Goal: Check status: Check status

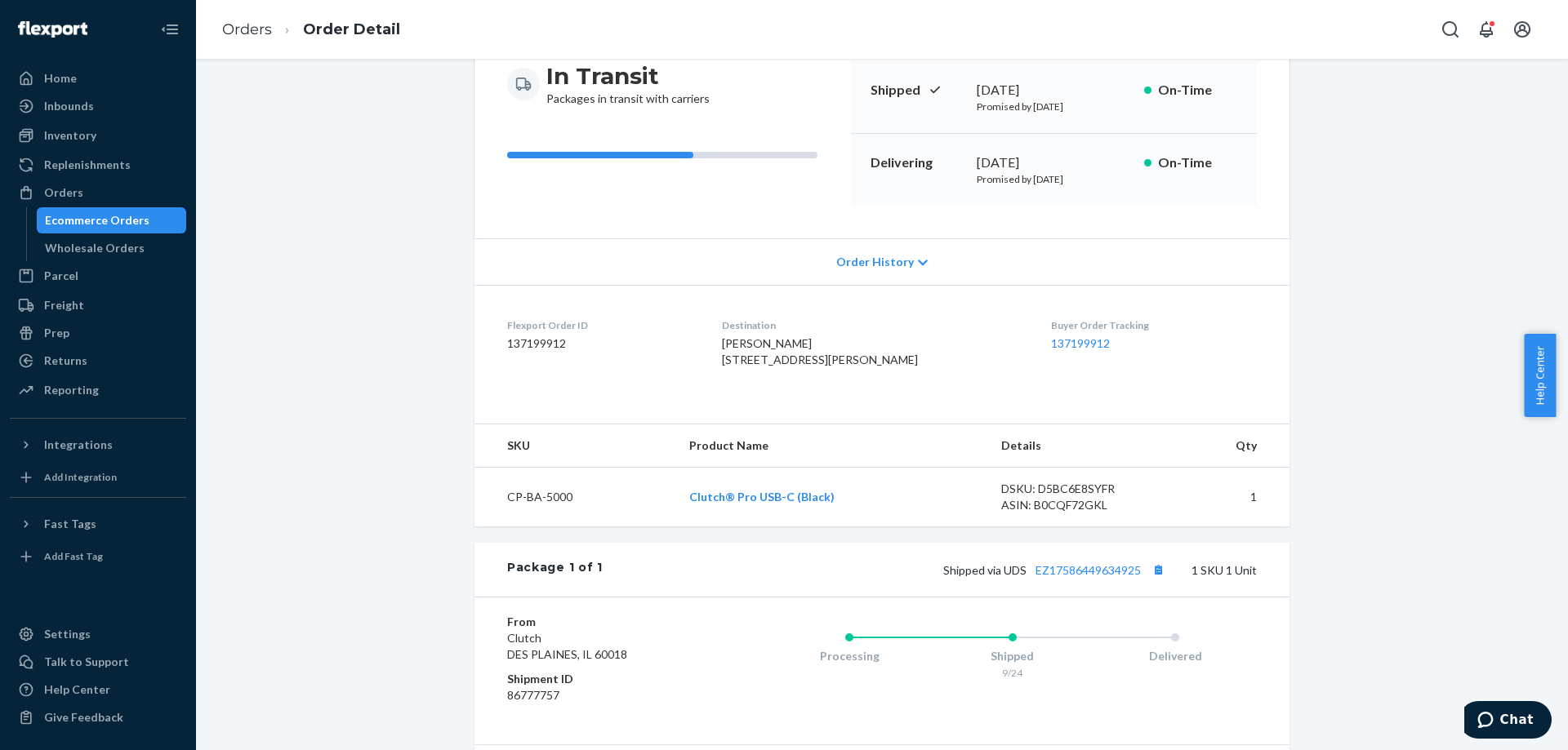
scroll to position [327, 0]
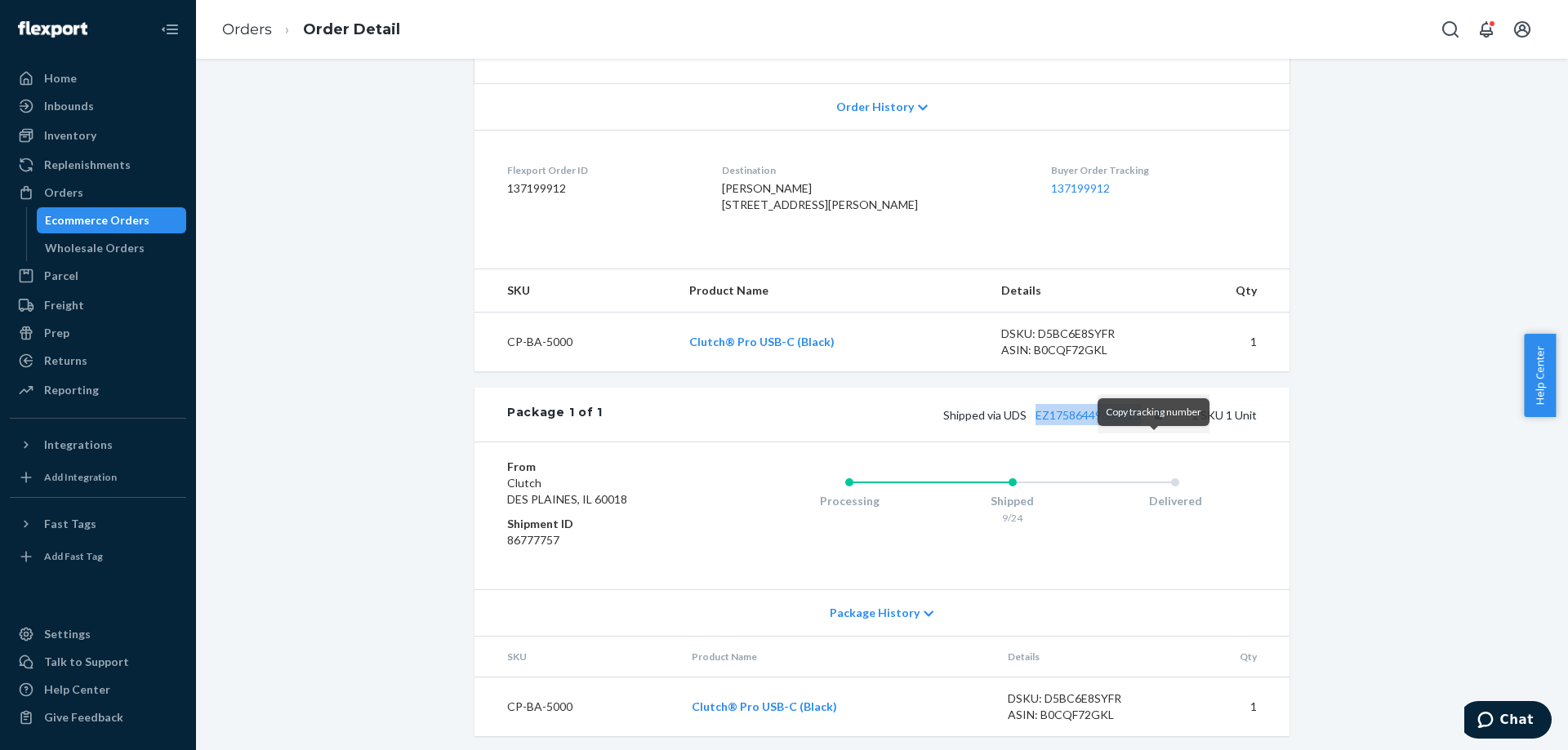
drag, startPoint x: 1027, startPoint y: 458, endPoint x: 1145, endPoint y: 455, distance: 118.0
click at [1145, 425] on div "Shipped via UDS EZ17586449634925 1 SKU 1 Unit" at bounding box center [929, 414] width 654 height 21
copy link "EZ17586449634925"
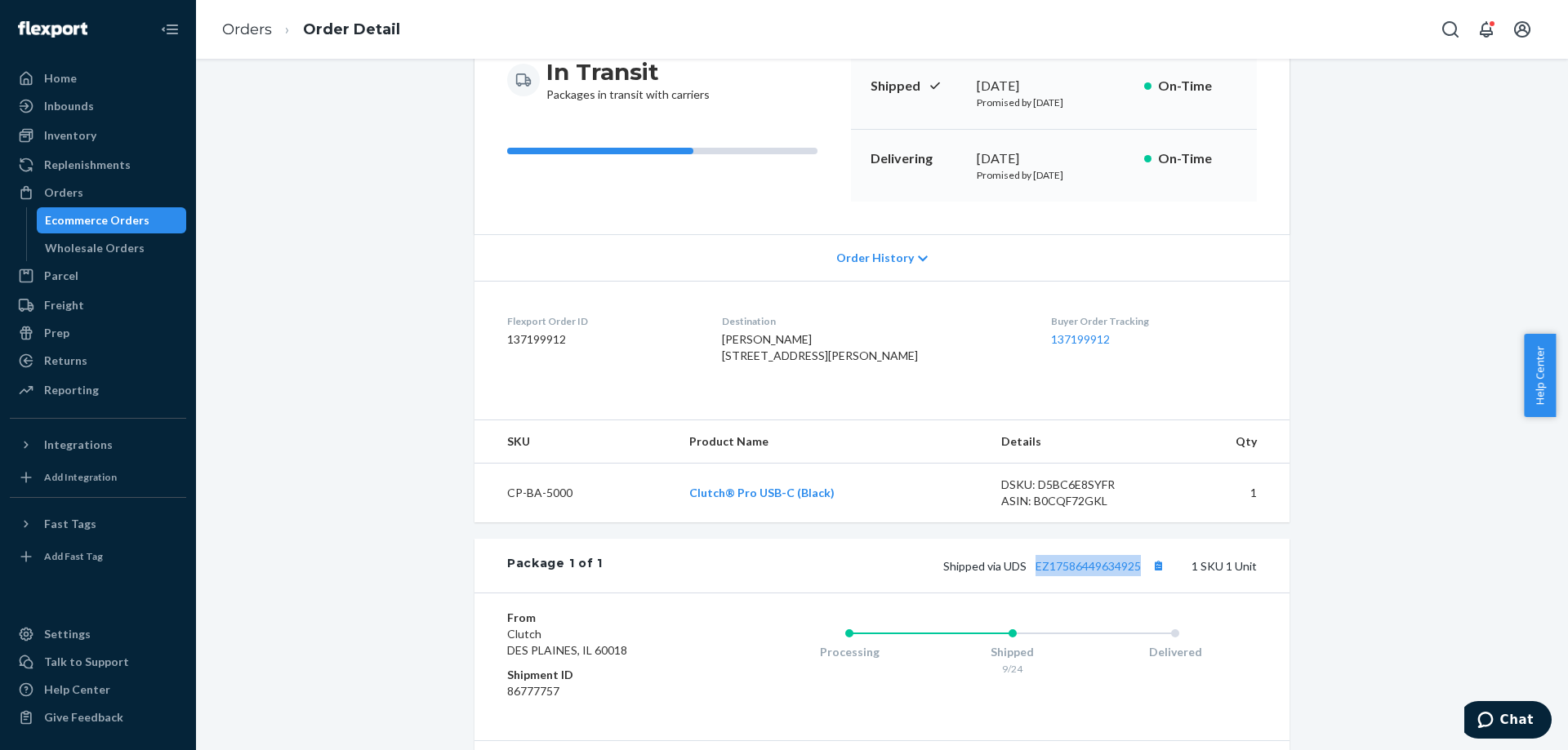
scroll to position [0, 0]
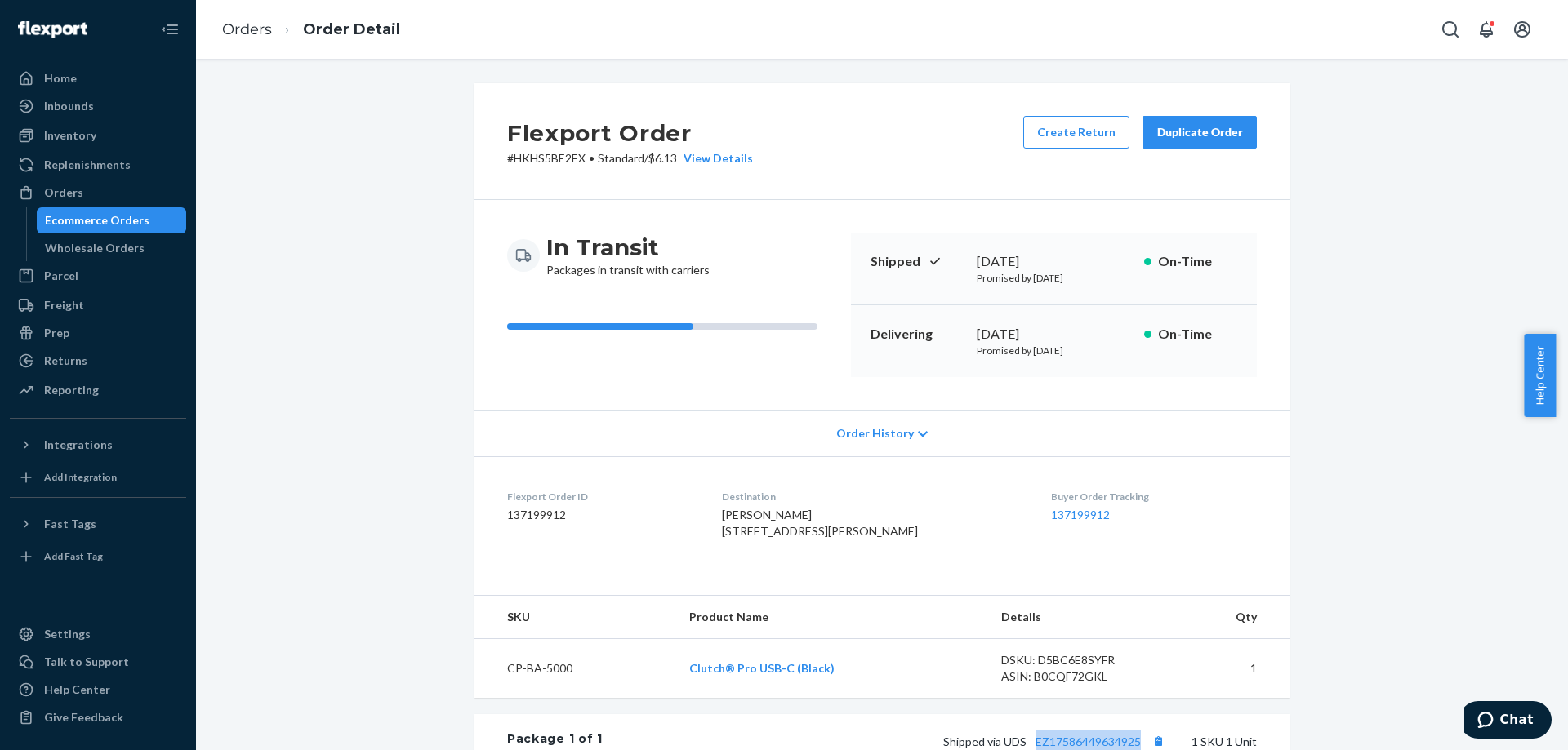
click at [135, 208] on link "Ecommerce Orders" at bounding box center [112, 220] width 150 height 26
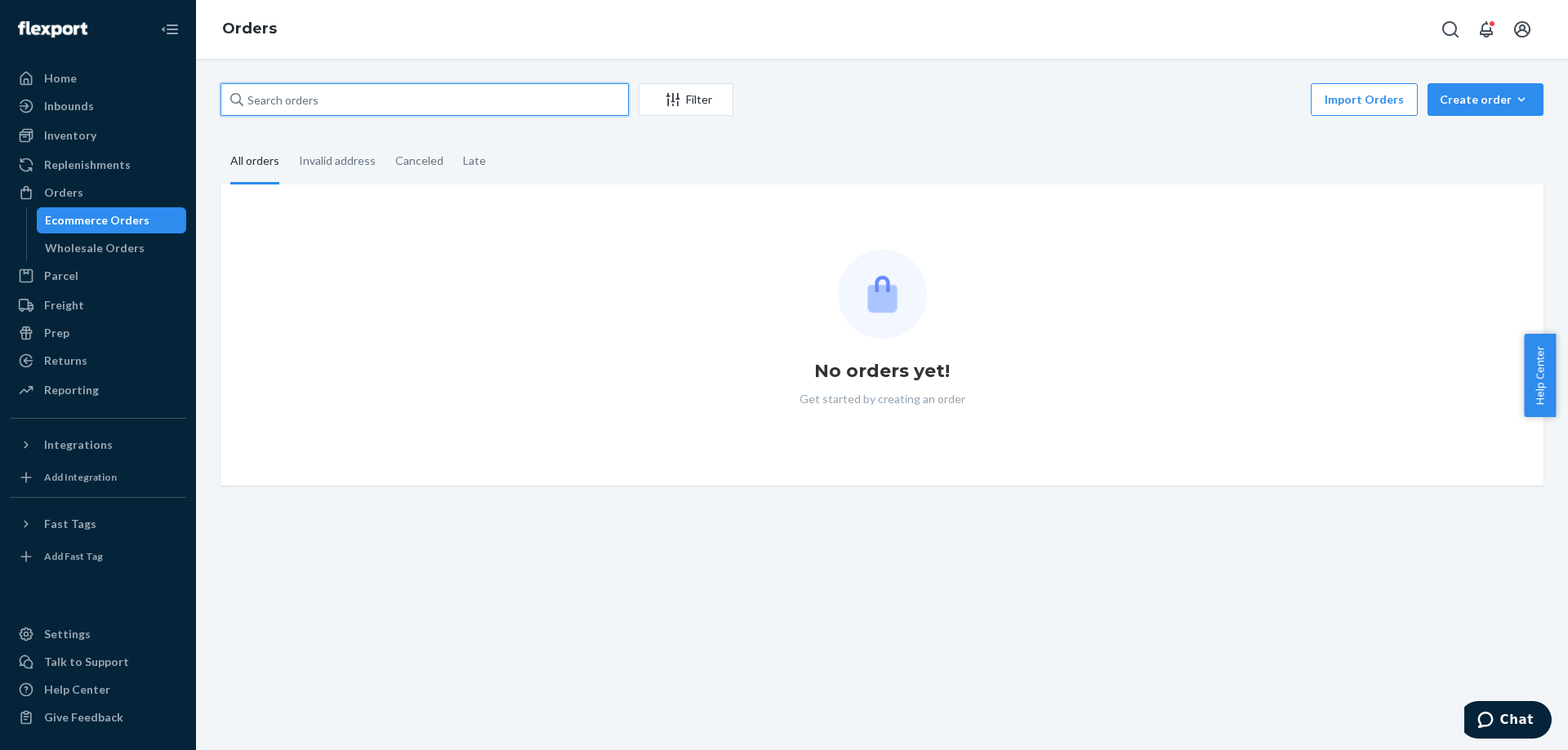
click at [515, 107] on input "text" at bounding box center [424, 99] width 408 height 32
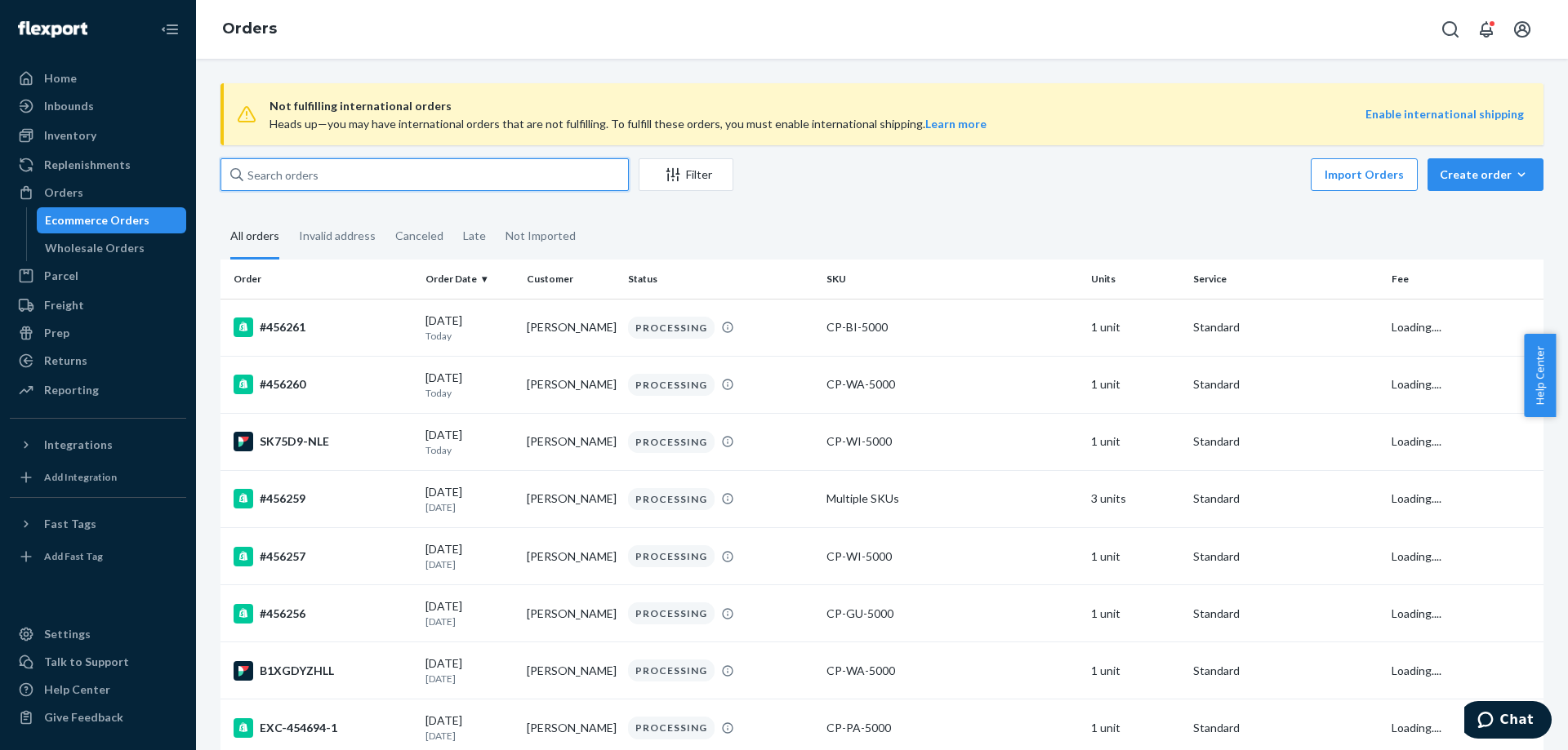
click at [389, 180] on input "text" at bounding box center [424, 174] width 408 height 32
click at [380, 163] on input "text" at bounding box center [424, 174] width 408 height 32
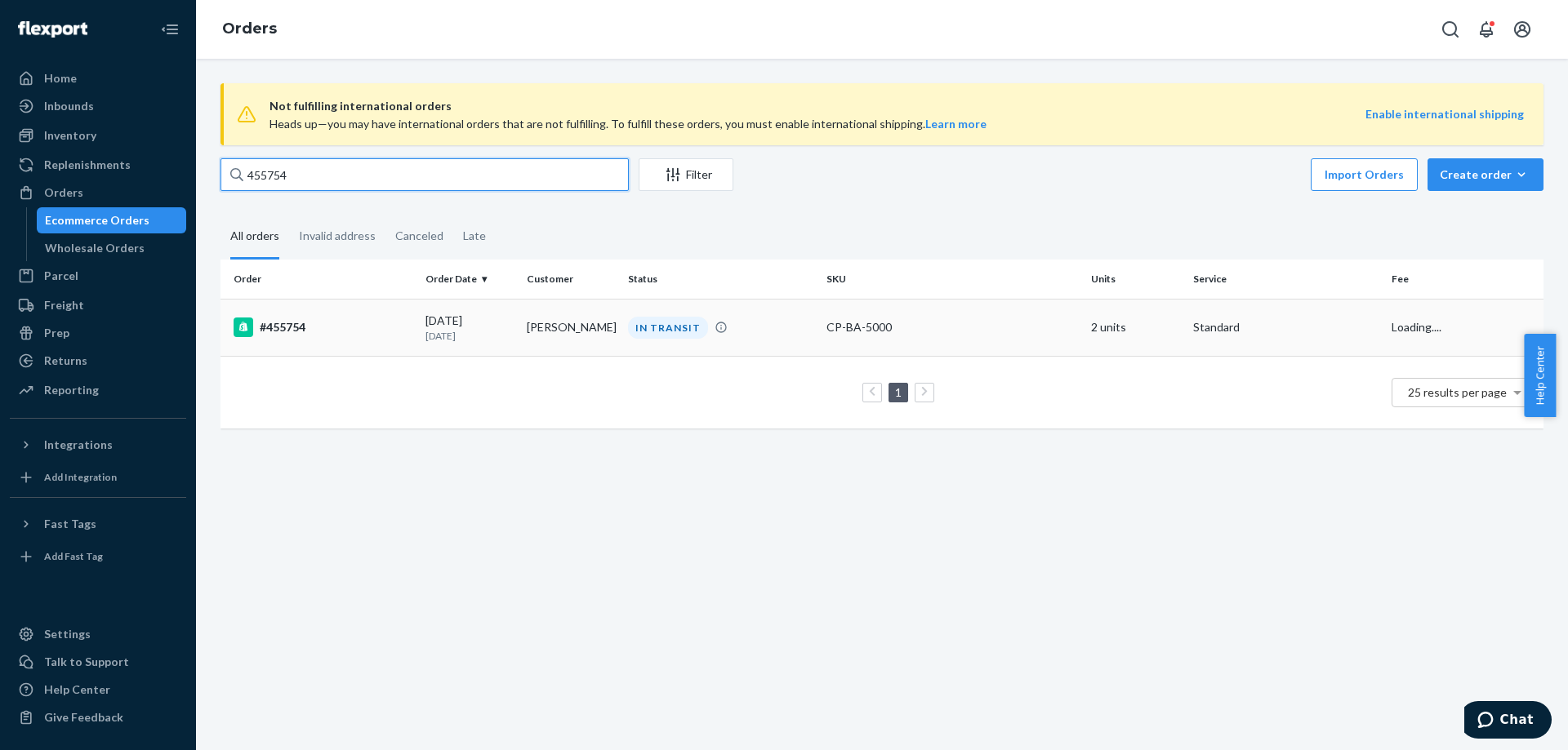
type input "455754"
click at [564, 332] on td "[PERSON_NAME]" at bounding box center [570, 328] width 101 height 58
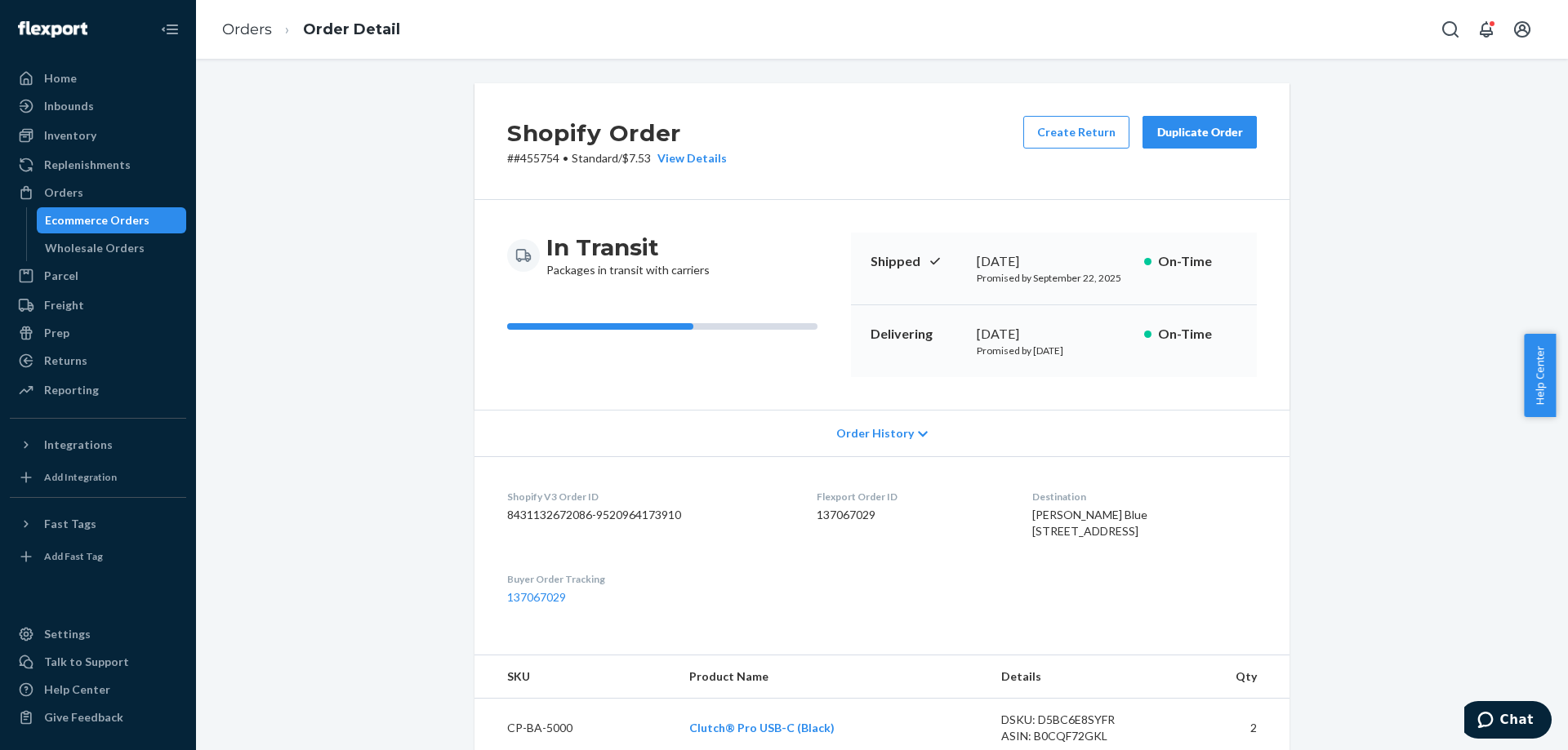
click at [1485, 231] on div "Shopify Order # #455754 • Standard / $7.53 View Details Create Return Duplicate…" at bounding box center [882, 612] width 1347 height 1059
click at [542, 158] on p "# #455754 • Standard / $7.53 View Details" at bounding box center [617, 158] width 220 height 17
copy p "455754"
click at [864, 129] on div "Shopify Order # #455754 • Standard / $7.53 View Details Create Return Duplicate…" at bounding box center [882, 142] width 815 height 117
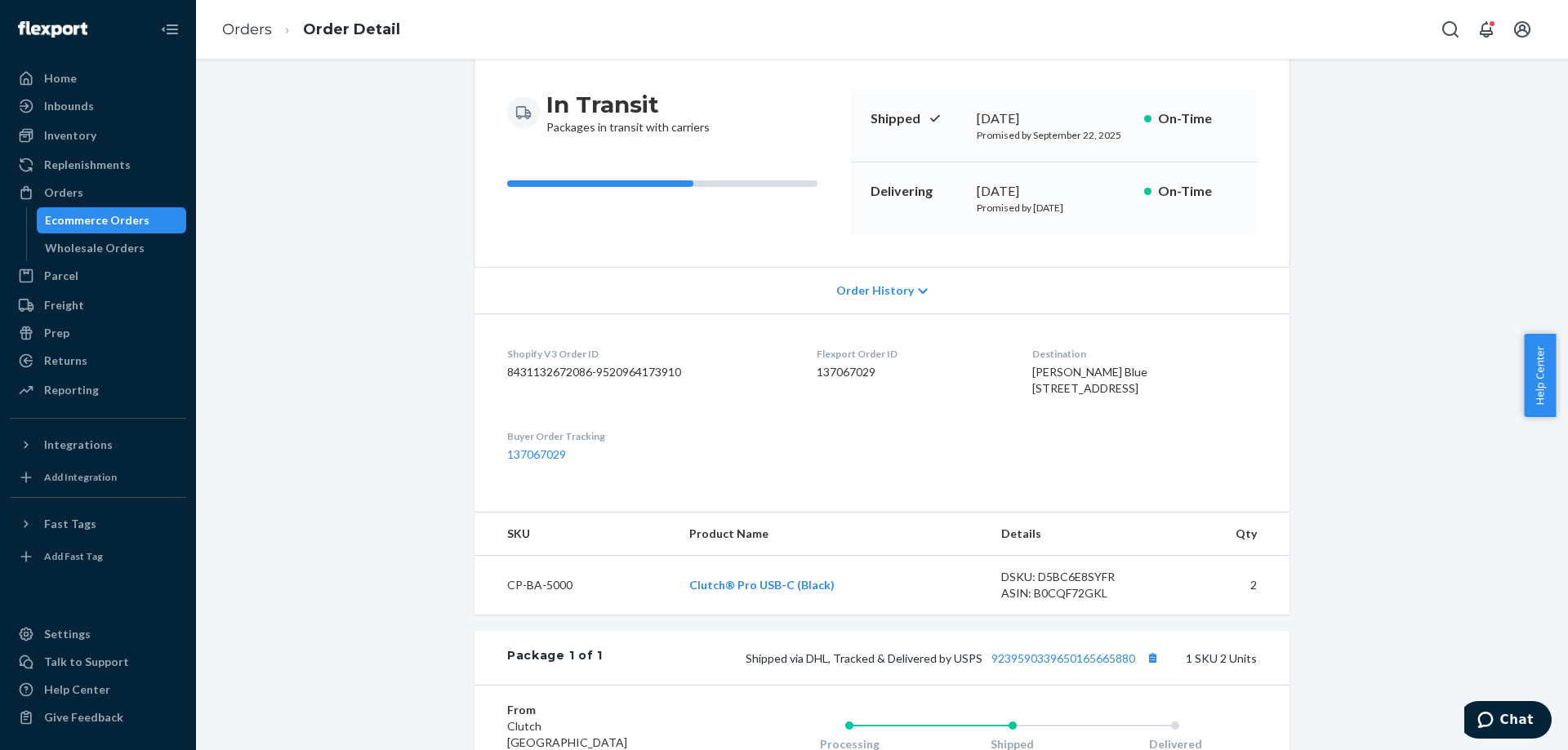
scroll to position [245, 0]
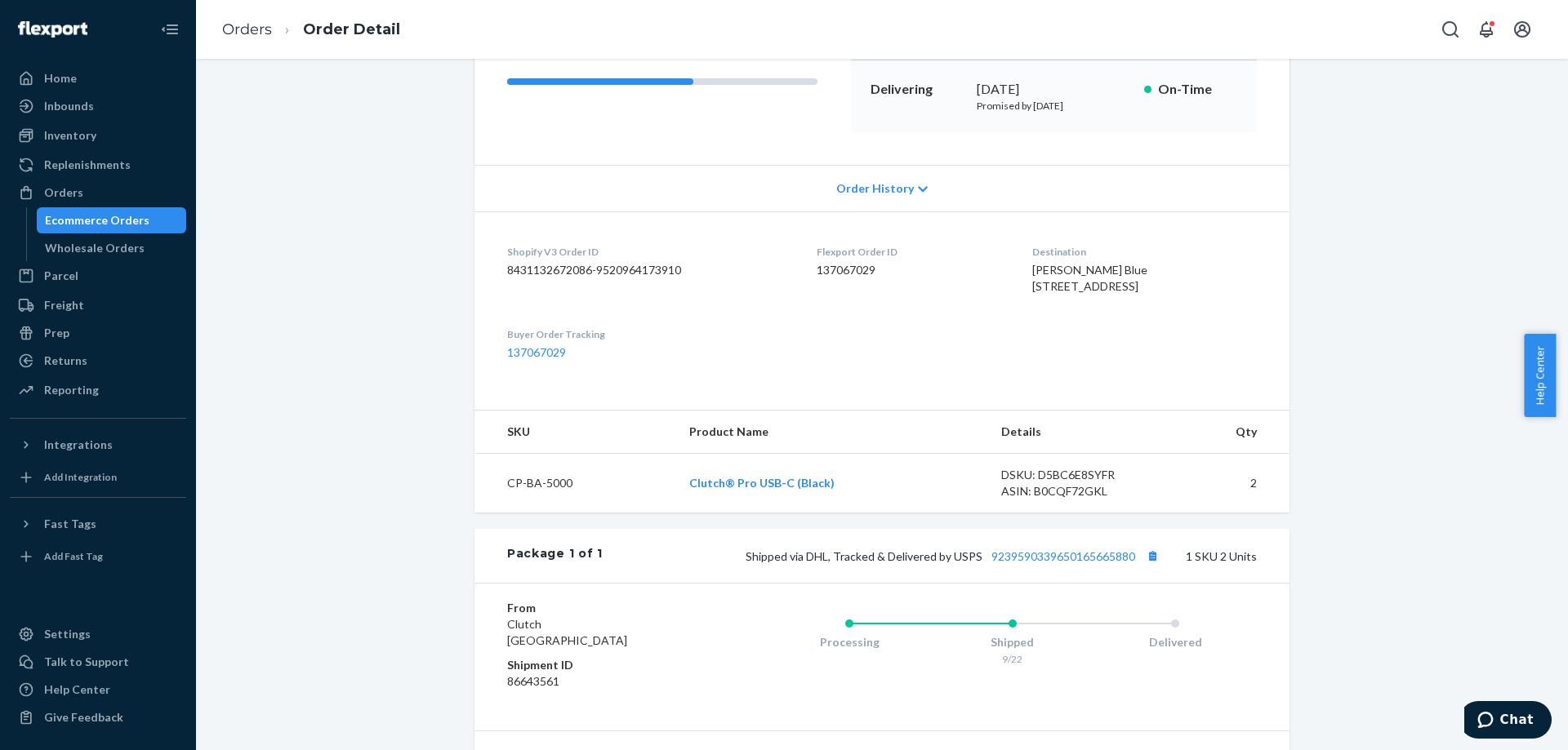
click at [1186, 282] on div "[PERSON_NAME] Blue [STREET_ADDRESS]" at bounding box center [1144, 278] width 224 height 32
drag, startPoint x: 1147, startPoint y: 346, endPoint x: 1050, endPoint y: 260, distance: 129.6
click at [1053, 262] on dl "Shopify V3 Order ID 8431132672086-9520964173910 Flexport Order ID 137067029 Des…" at bounding box center [882, 302] width 815 height 182
click at [1050, 260] on div "Destination [PERSON_NAME] [STREET_ADDRESS]" at bounding box center [1144, 273] width 224 height 57
drag, startPoint x: 1060, startPoint y: 317, endPoint x: 1019, endPoint y: 237, distance: 89.9
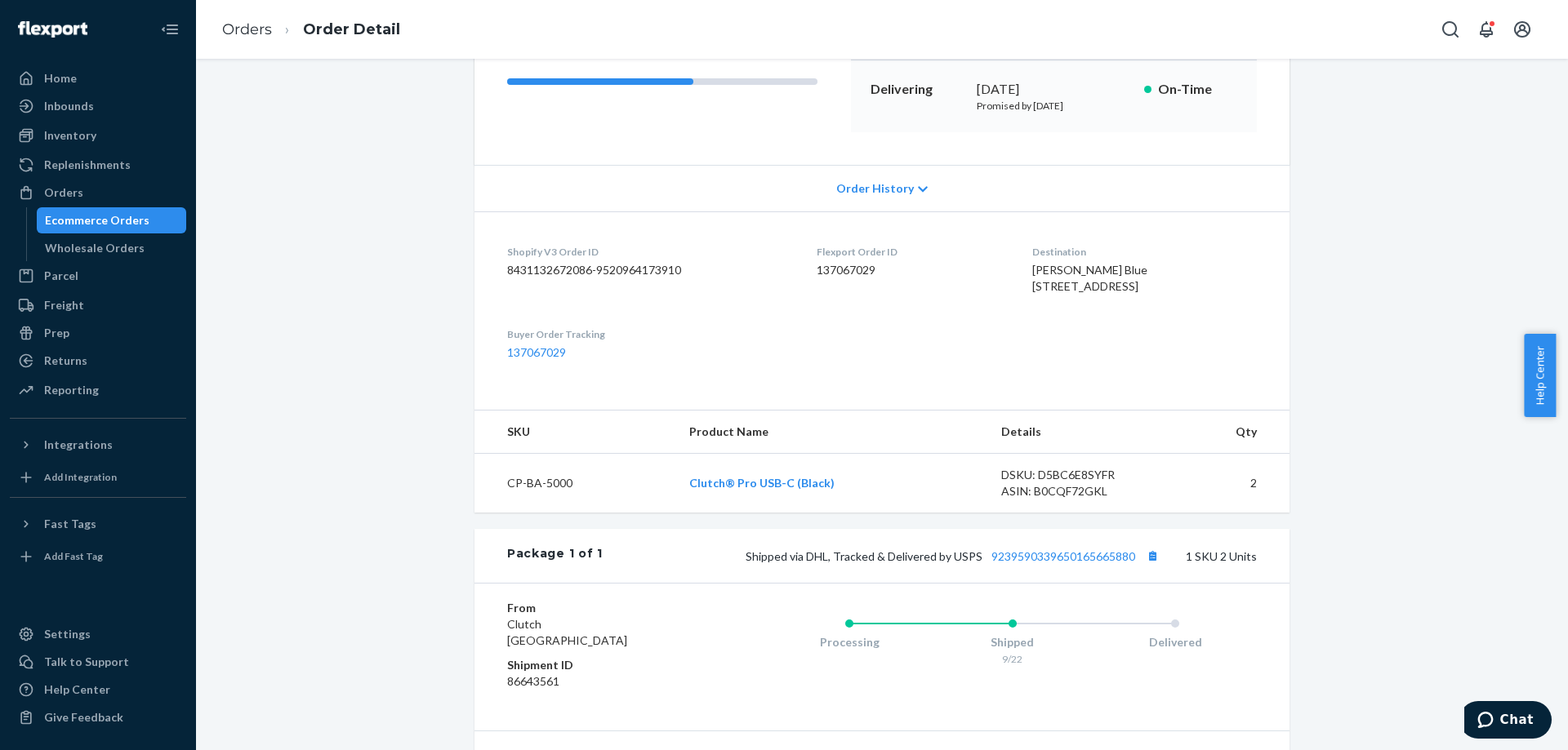
click at [1032, 245] on div "Destination [PERSON_NAME] [STREET_ADDRESS]" at bounding box center [1144, 273] width 224 height 57
click at [1019, 237] on dl "Shopify V3 Order ID 8431132672086-9520964173910 Flexport Order ID 137067029 Des…" at bounding box center [882, 302] width 815 height 182
drag, startPoint x: 1062, startPoint y: 333, endPoint x: 1014, endPoint y: 237, distance: 107.3
click at [1014, 239] on dl "Shopify V3 Order ID 8431132672086-9520964173910 Flexport Order ID 137067029 Des…" at bounding box center [882, 302] width 815 height 182
click at [1014, 236] on dl "Shopify V3 Order ID 8431132672086-9520964173910 Flexport Order ID 137067029 Des…" at bounding box center [882, 302] width 815 height 182
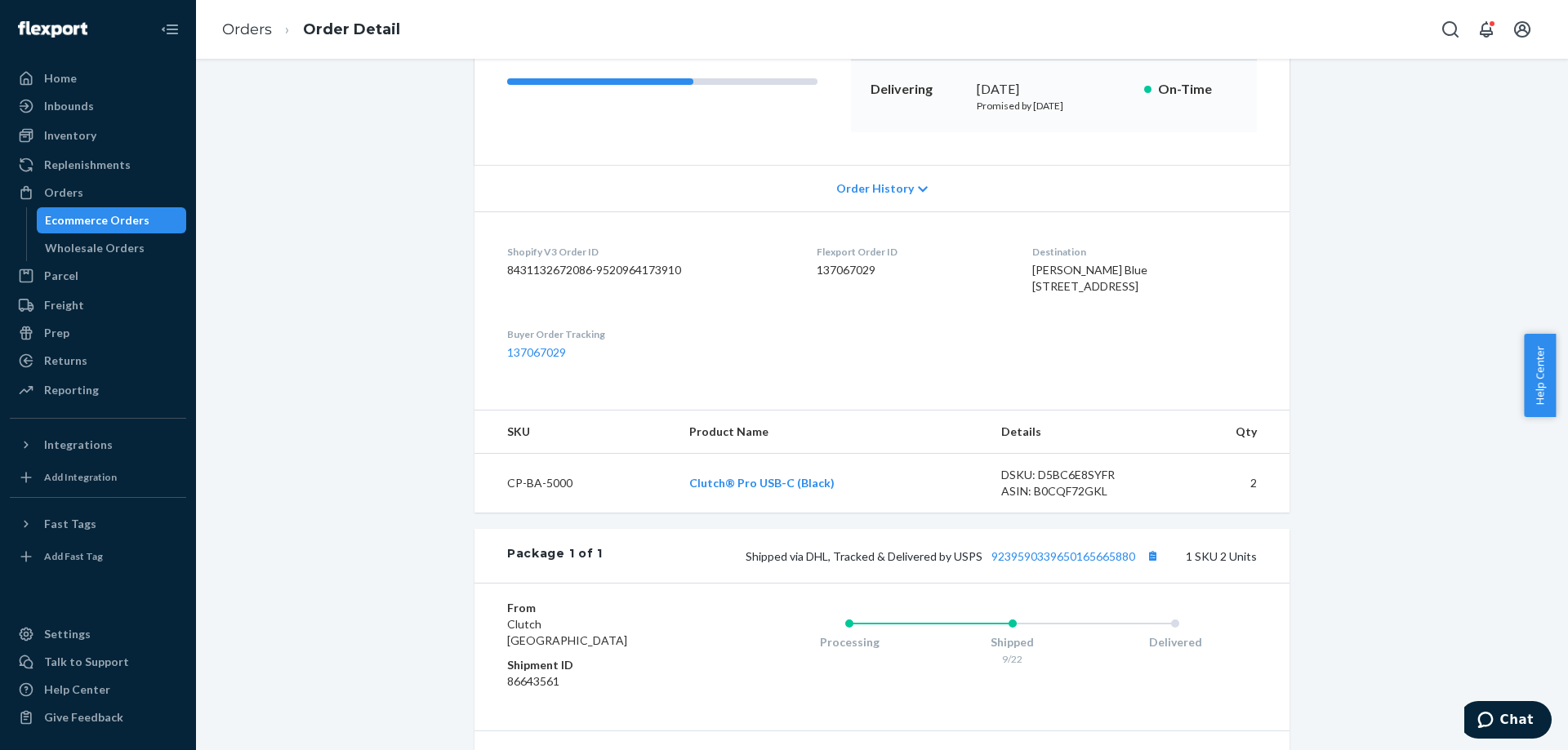
click at [1193, 352] on dl "Shopify V3 Order ID 8431132672086-9520964173910 Flexport Order ID 137067029 Des…" at bounding box center [882, 302] width 815 height 182
drag, startPoint x: 1185, startPoint y: 330, endPoint x: 1025, endPoint y: 265, distance: 172.7
click at [1032, 265] on div "Destination [PERSON_NAME] [STREET_ADDRESS]" at bounding box center [1144, 273] width 224 height 57
click at [1032, 265] on span "[PERSON_NAME] Blue [STREET_ADDRESS]" at bounding box center [1090, 278] width 115 height 30
click at [1140, 358] on dl "Shopify V3 Order ID 8431132672086-9520964173910 Flexport Order ID 137067029 Des…" at bounding box center [882, 302] width 815 height 182
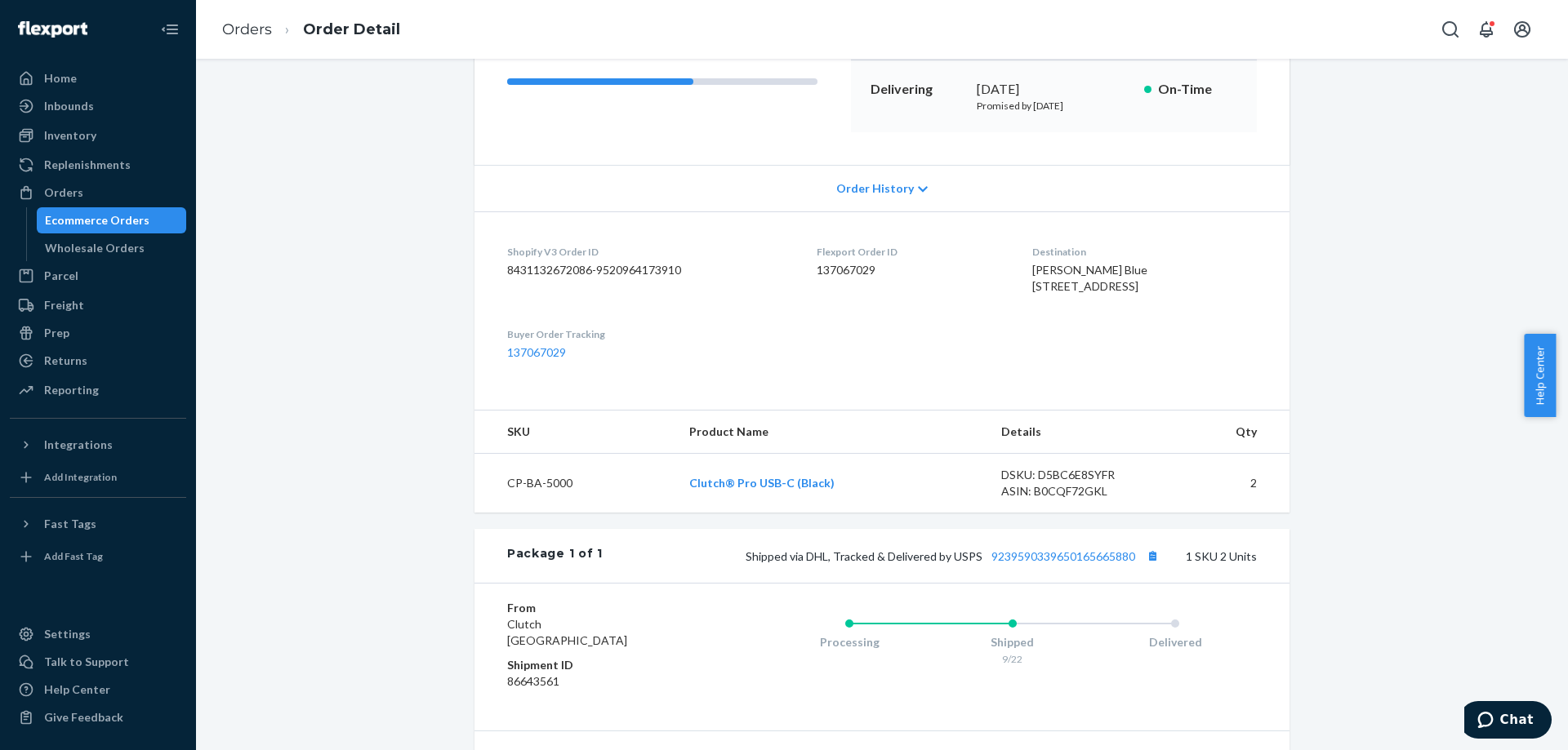
drag, startPoint x: 1130, startPoint y: 327, endPoint x: 1039, endPoint y: 260, distance: 113.0
click at [1039, 260] on dl "Shopify V3 Order ID 8431132672086-9520964173910 Flexport Order ID 137067029 Des…" at bounding box center [882, 302] width 815 height 182
click at [1105, 354] on dl "Shopify V3 Order ID 8431132672086-9520964173910 Flexport Order ID 137067029 Des…" at bounding box center [882, 302] width 815 height 182
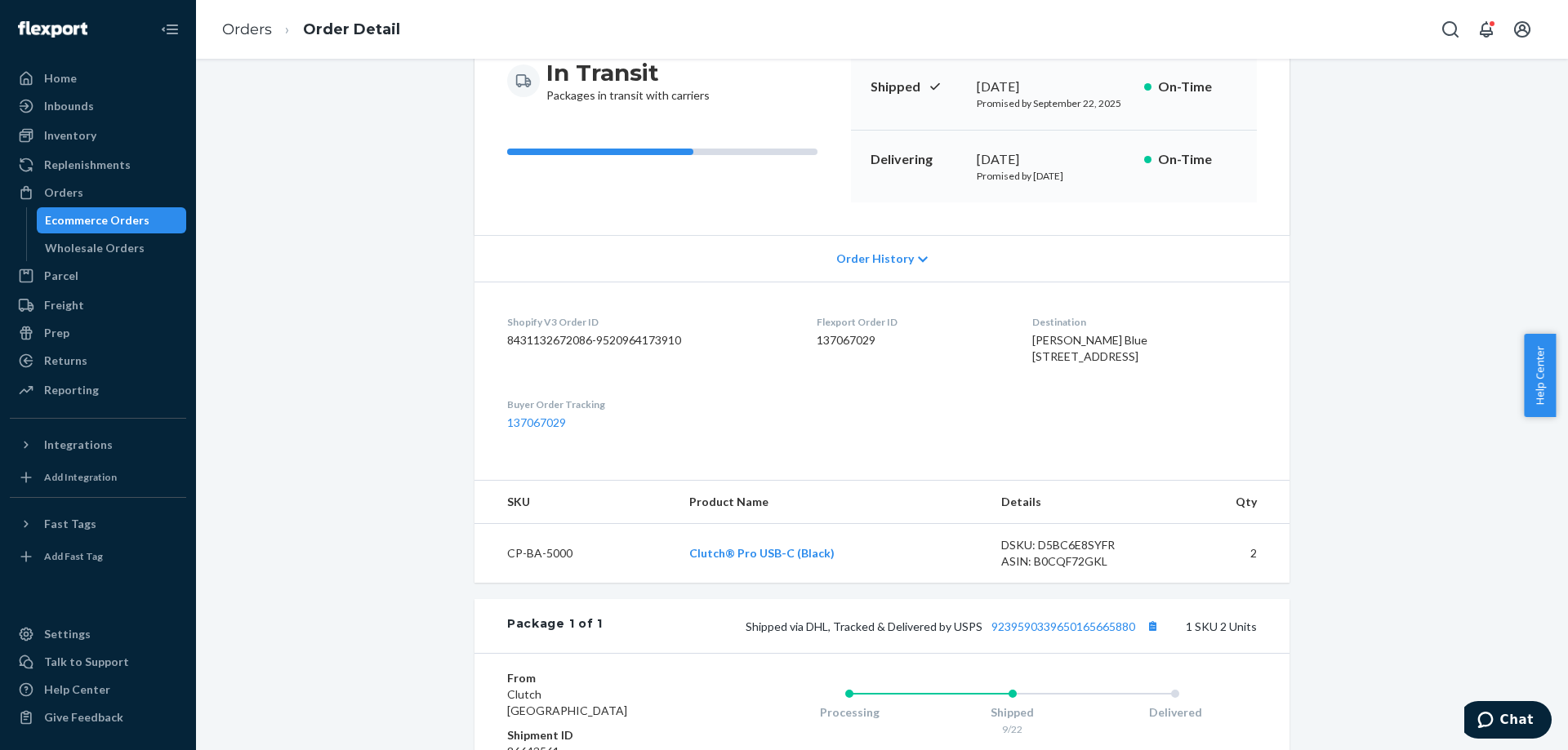
scroll to position [82, 0]
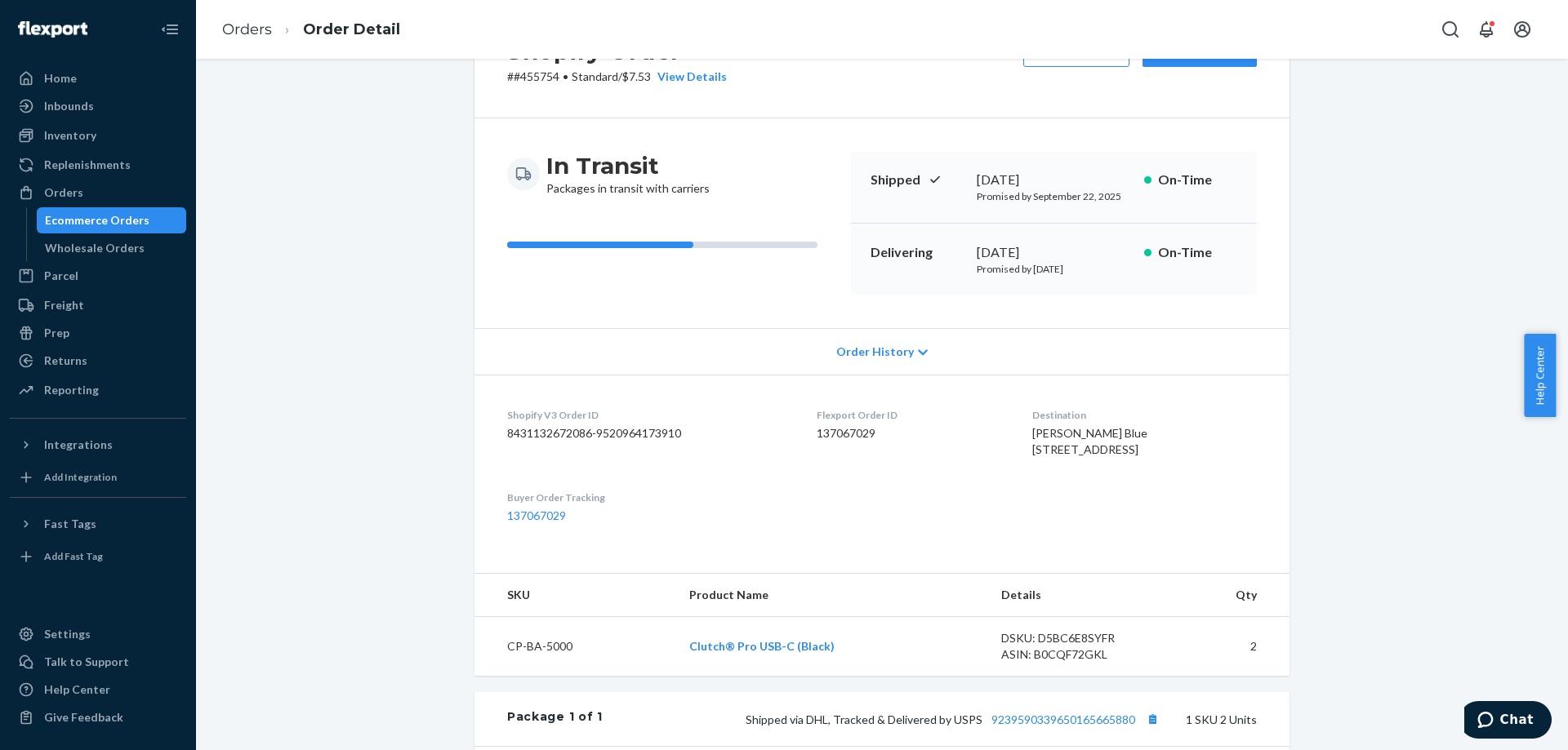
click at [1183, 458] on div "[PERSON_NAME] Blue [STREET_ADDRESS]" at bounding box center [1144, 441] width 224 height 32
click at [1096, 458] on div "[PERSON_NAME] Blue [STREET_ADDRESS]" at bounding box center [1144, 441] width 224 height 32
click at [989, 405] on dl "Shopify V3 Order ID 8431132672086-9520964173910 Flexport Order ID 137067029 Des…" at bounding box center [882, 466] width 815 height 182
